Goal: Transaction & Acquisition: Book appointment/travel/reservation

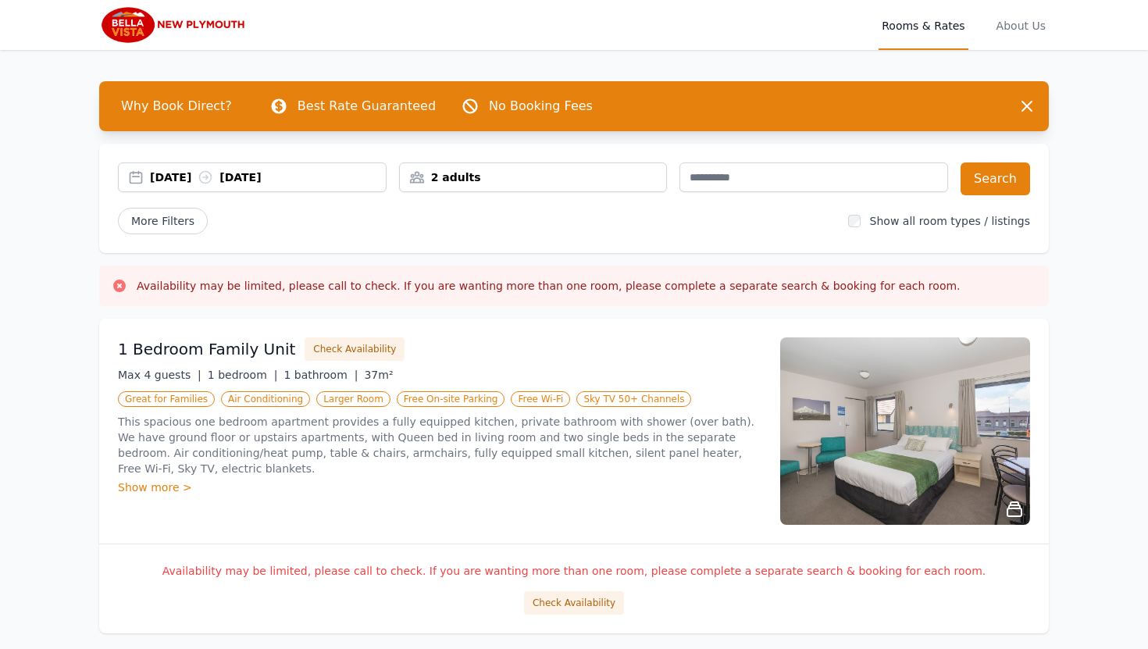
click at [208, 178] on div "[DATE] [DATE]" at bounding box center [268, 177] width 236 height 16
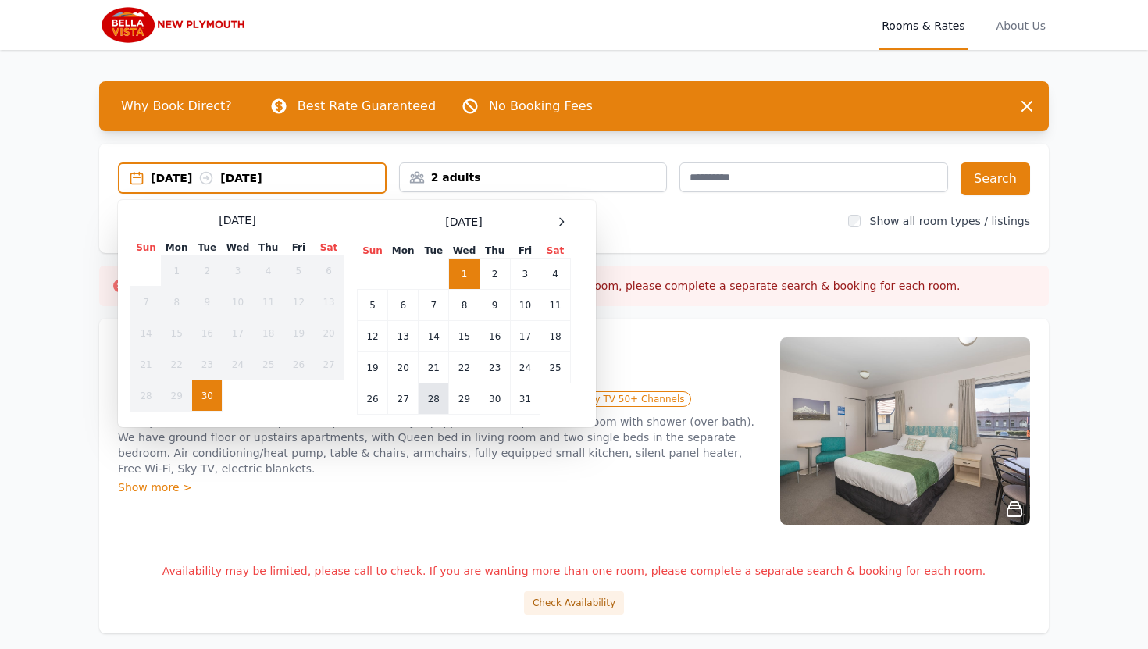
click at [436, 397] on td "28" at bounding box center [433, 398] width 30 height 31
click at [268, 176] on div "[DATE] --" at bounding box center [268, 178] width 234 height 16
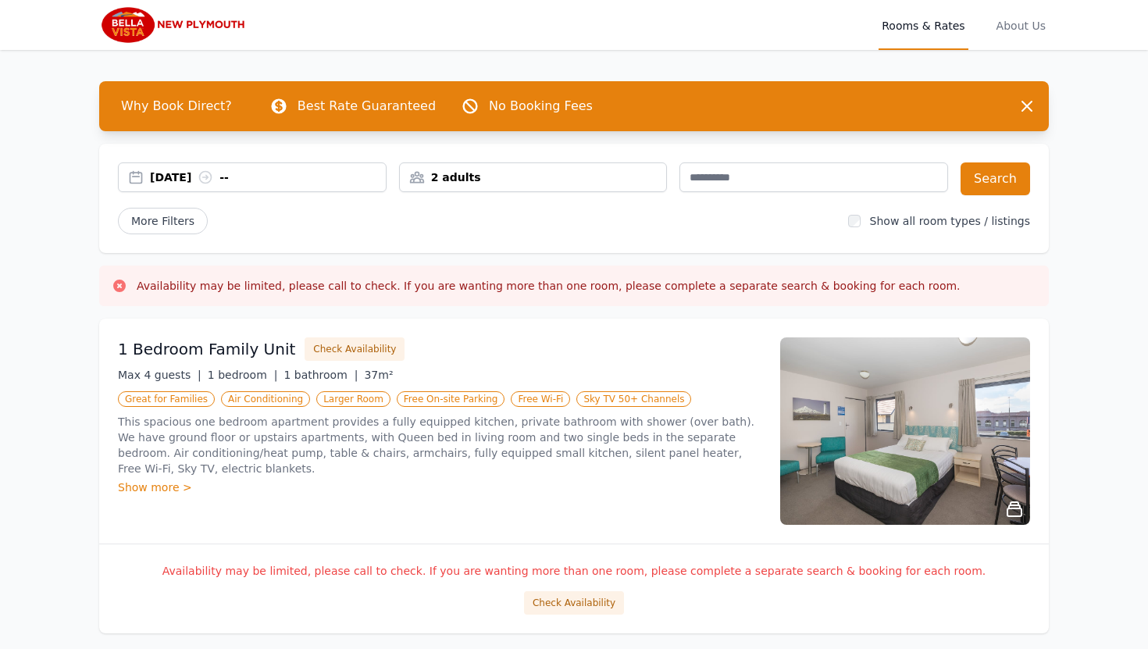
click at [268, 176] on div "[DATE] --" at bounding box center [268, 177] width 236 height 16
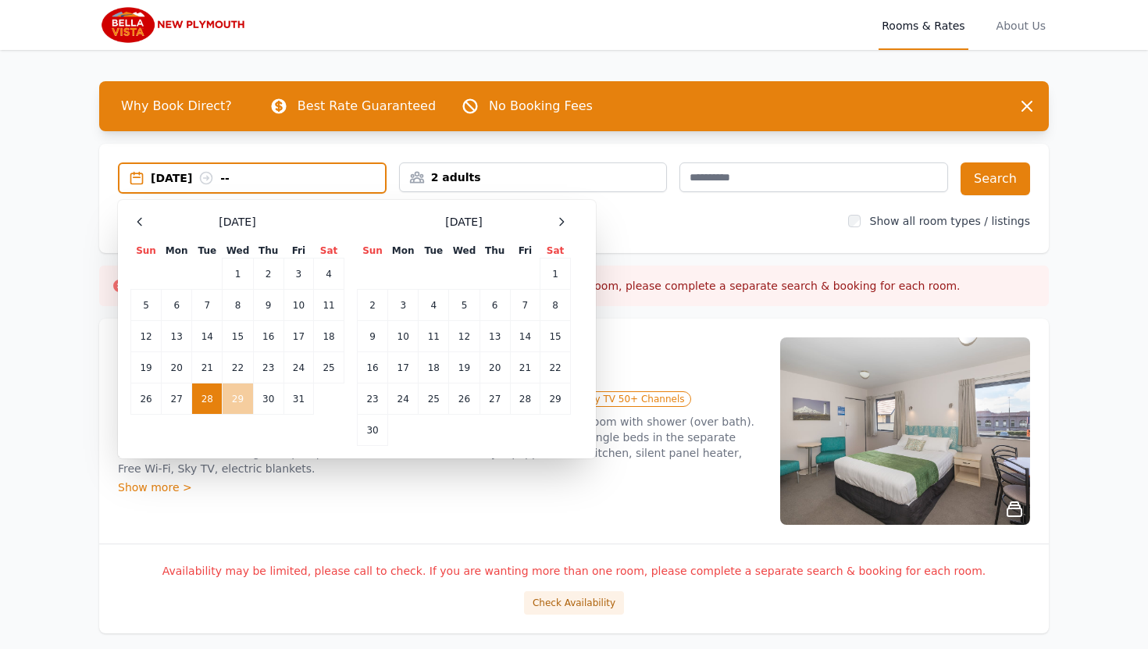
click at [240, 401] on td "29" at bounding box center [238, 398] width 30 height 31
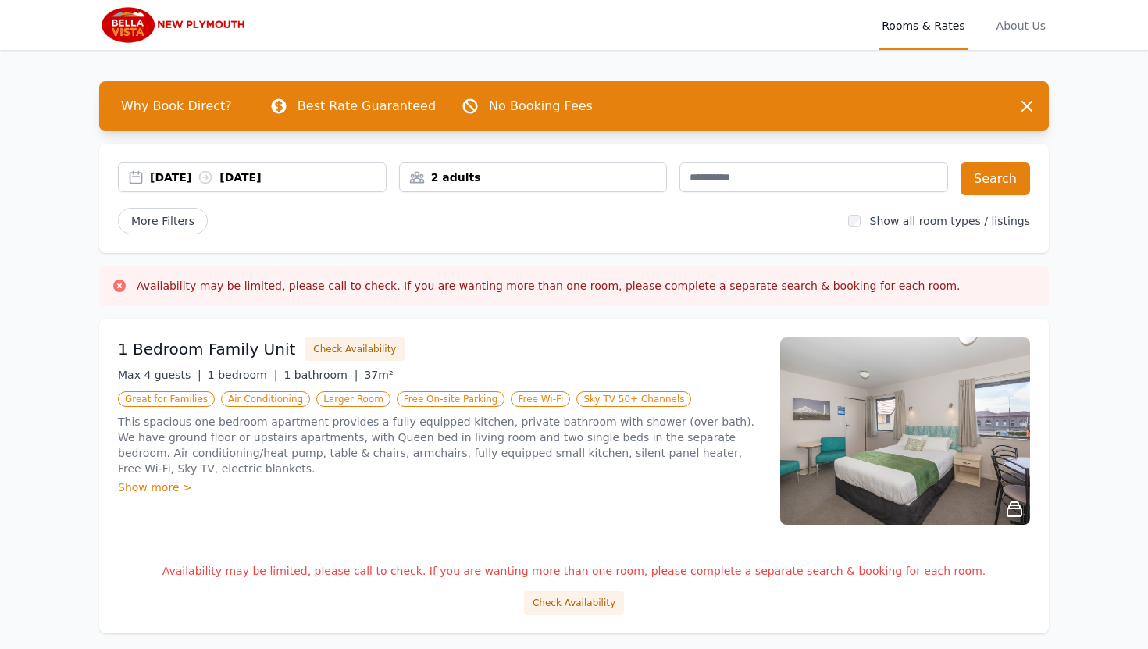
click at [472, 183] on div "2 adults" at bounding box center [533, 177] width 267 height 16
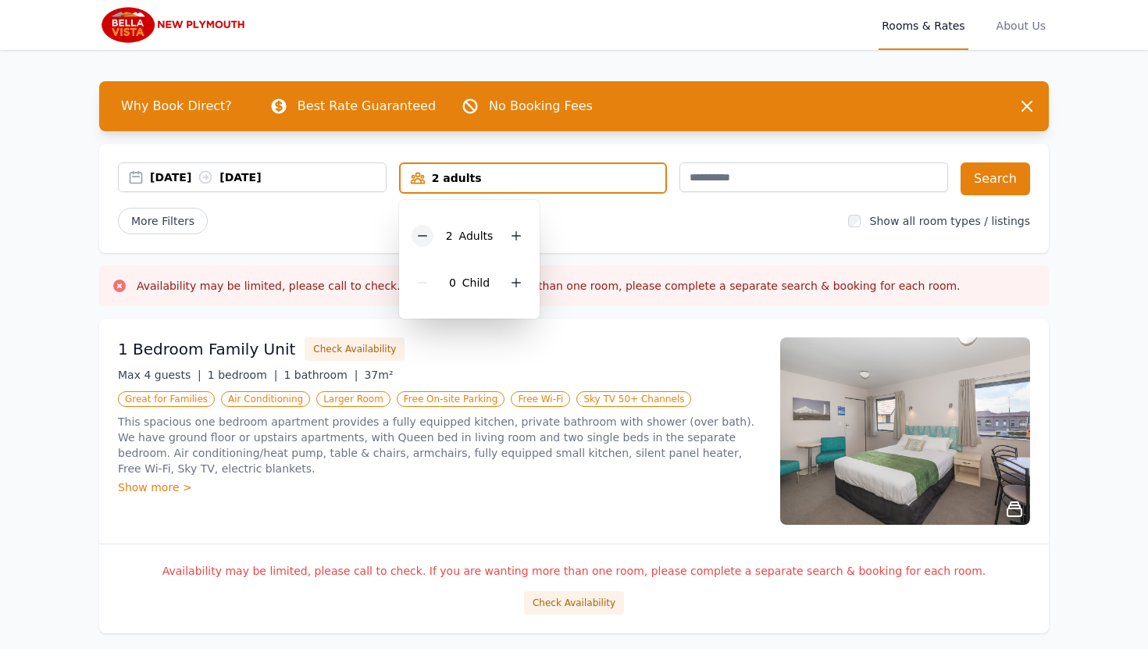
click at [426, 230] on icon at bounding box center [422, 236] width 12 height 12
click at [1002, 176] on button "Search" at bounding box center [994, 178] width 69 height 33
